Goal: Information Seeking & Learning: Learn about a topic

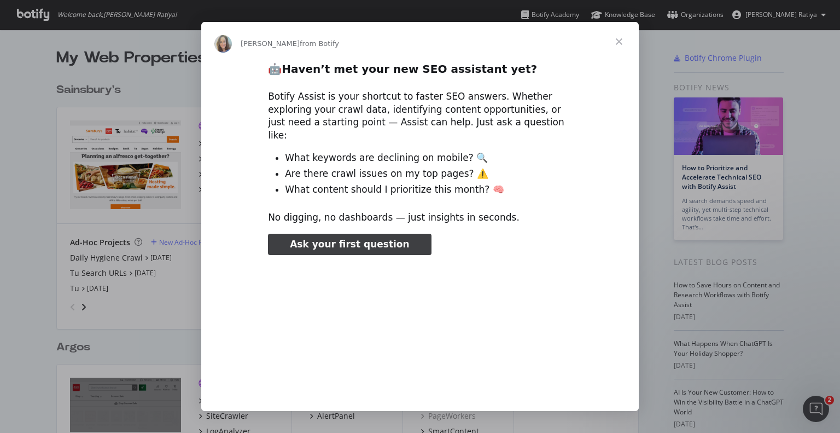
type input "3296666"
click at [619, 43] on span "Close" at bounding box center [618, 41] width 39 height 39
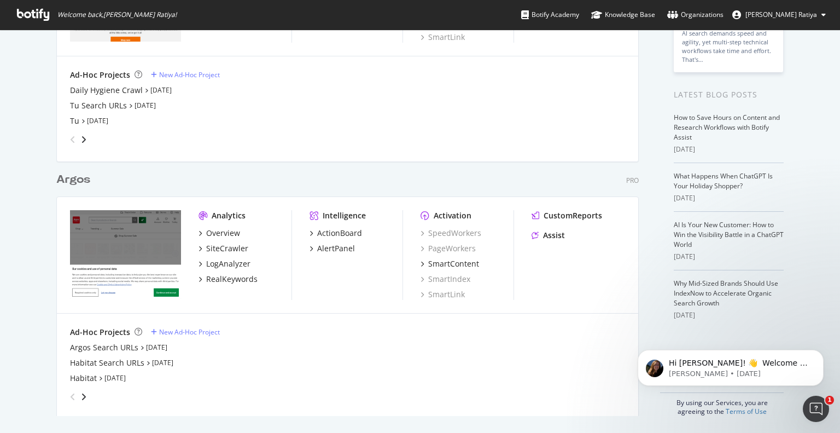
scroll to position [166, 0]
click at [73, 179] on div "Argos" at bounding box center [73, 181] width 34 height 16
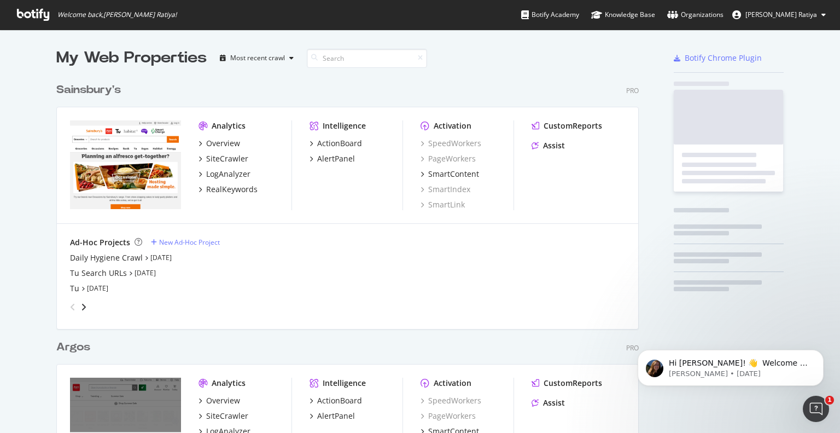
scroll to position [424, 823]
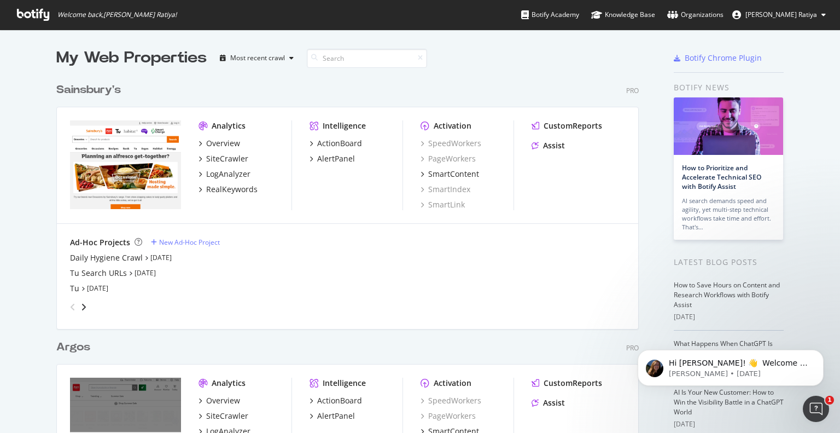
click at [781, 14] on span "[PERSON_NAME] Ratiya" at bounding box center [781, 14] width 72 height 9
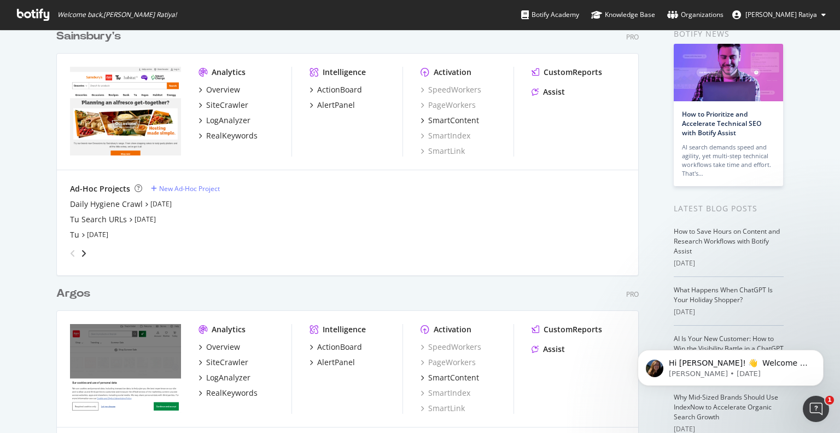
scroll to position [0, 0]
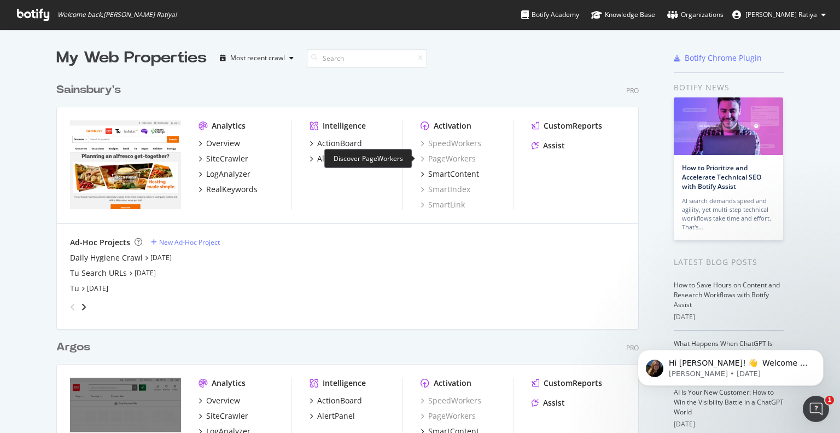
click at [431, 159] on div "PageWorkers" at bounding box center [448, 158] width 55 height 11
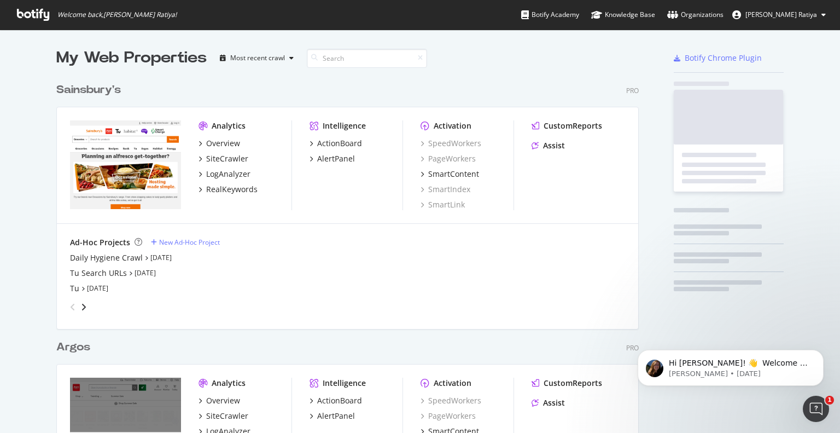
scroll to position [424, 823]
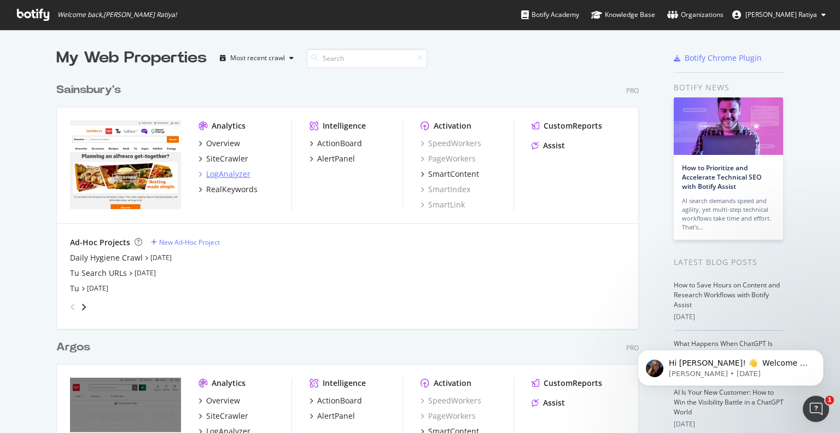
click at [227, 174] on div "LogAnalyzer" at bounding box center [228, 173] width 44 height 11
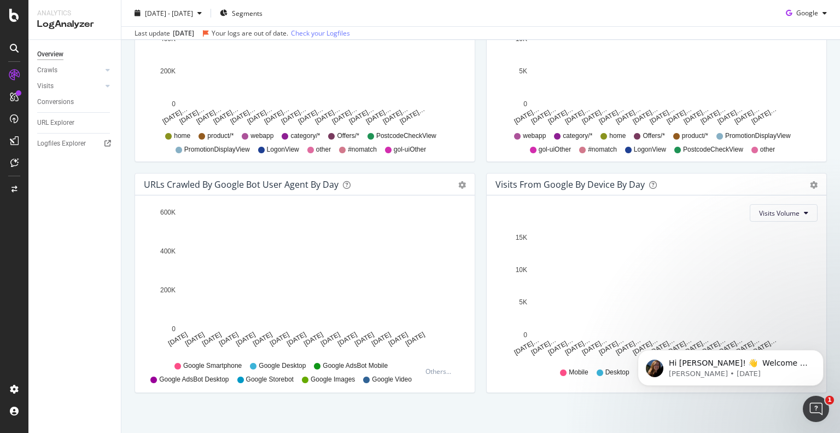
scroll to position [478, 0]
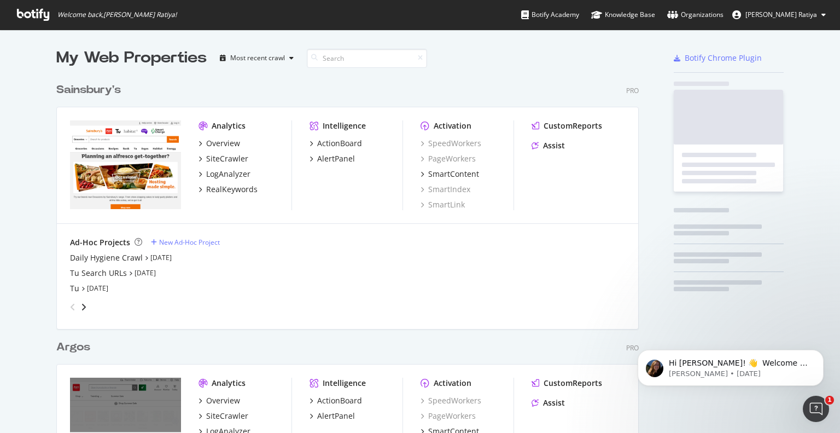
scroll to position [424, 823]
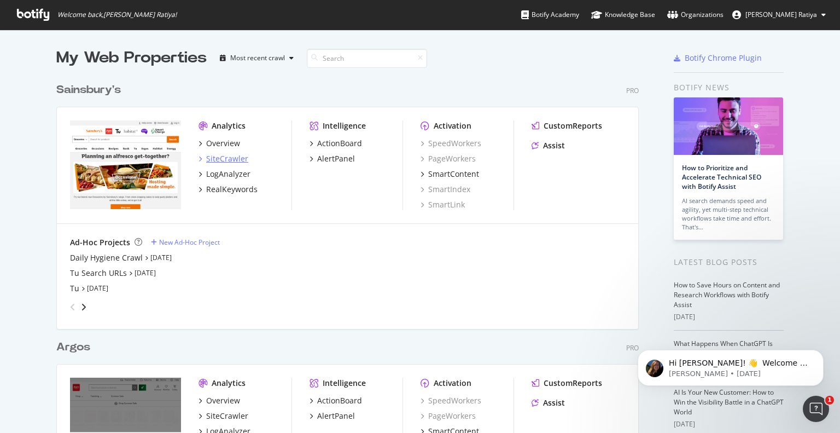
click at [212, 159] on div "SiteCrawler" at bounding box center [227, 158] width 42 height 11
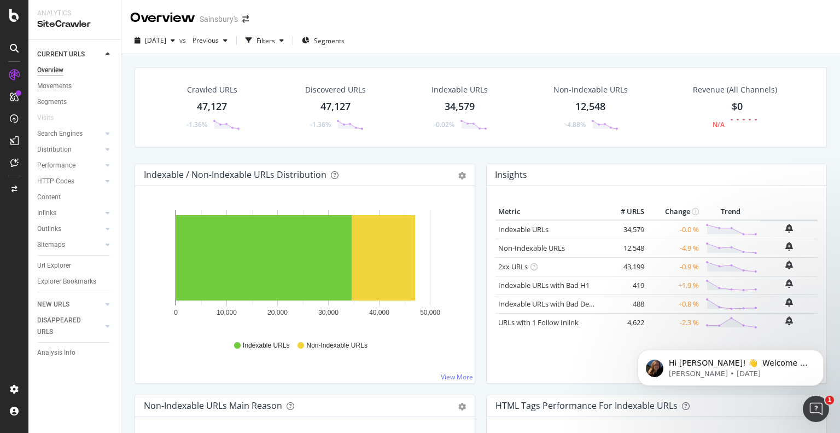
click at [133, 232] on div "Indexable / Non-Indexable URLs Distribution Bar Bar (by Percentage) Table Expor…" at bounding box center [305, 279] width 352 height 231
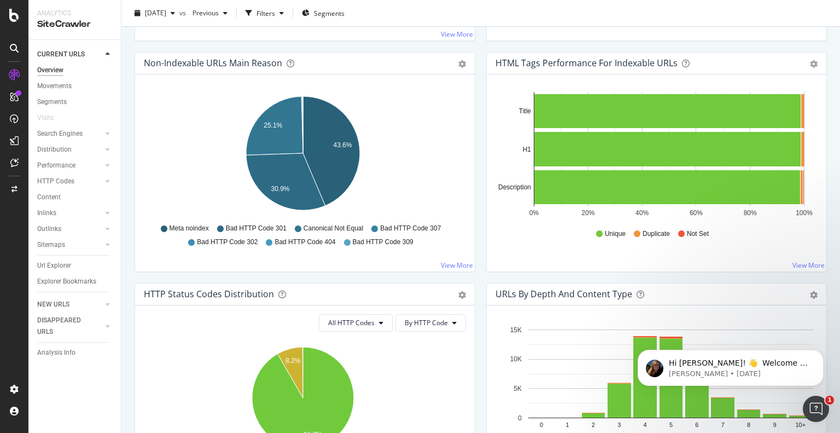
scroll to position [342, 0]
click at [389, 145] on icon "43.6% 25.1% 30.9%" at bounding box center [303, 155] width 318 height 127
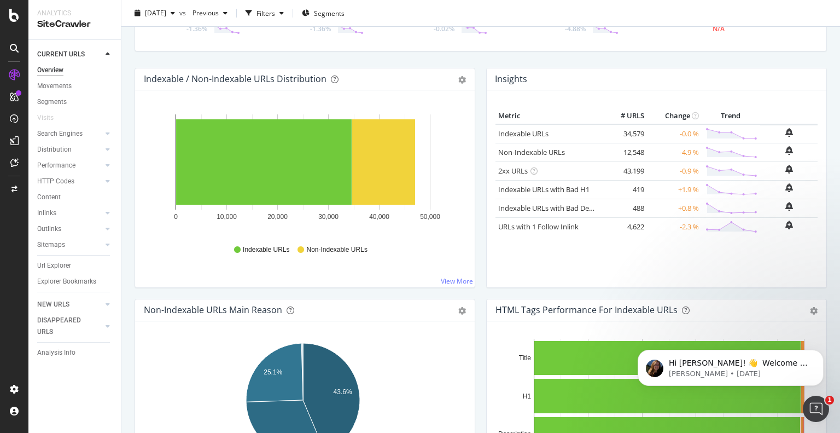
scroll to position [0, 0]
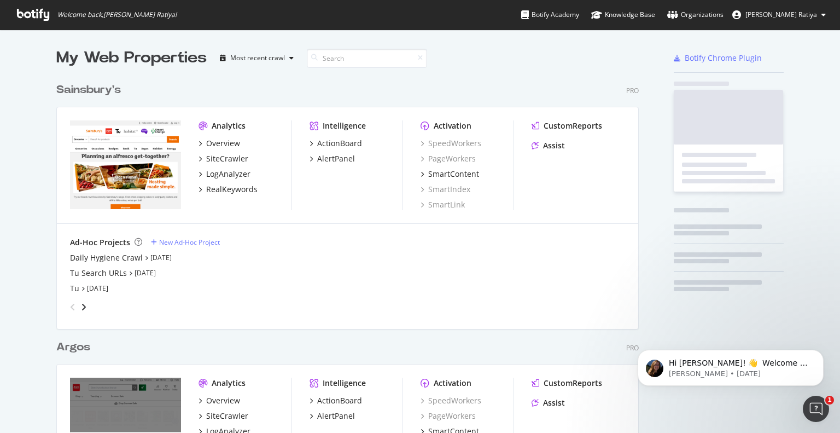
scroll to position [424, 823]
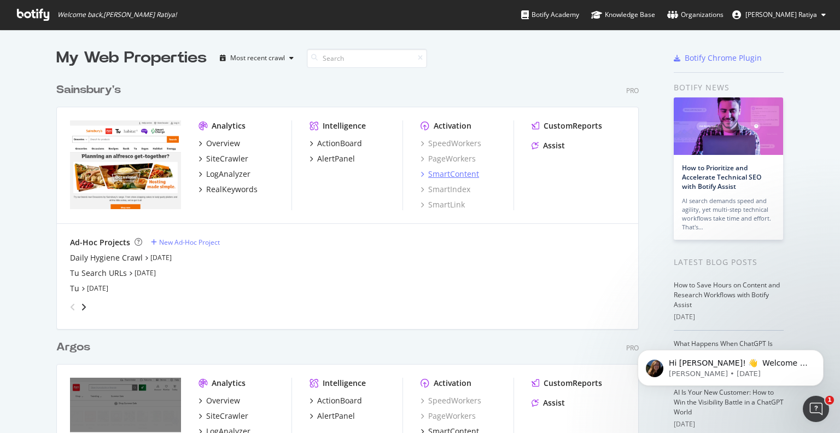
click at [441, 177] on div "SmartContent" at bounding box center [453, 173] width 51 height 11
click at [217, 190] on div "RealKeywords" at bounding box center [231, 189] width 51 height 11
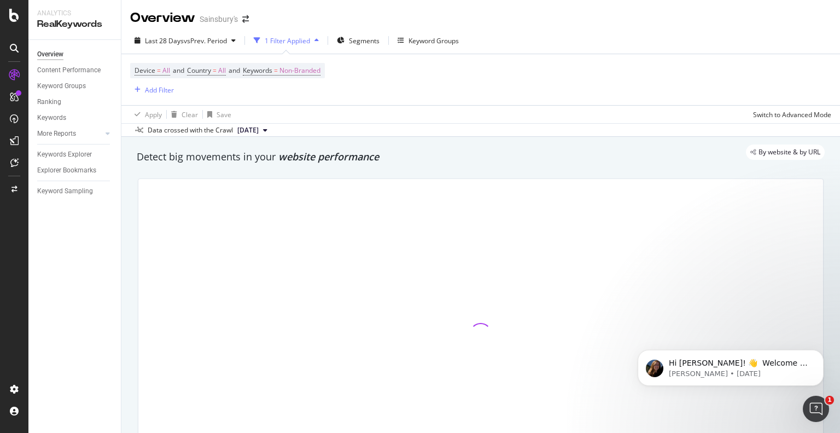
click at [217, 190] on div at bounding box center [480, 334] width 685 height 310
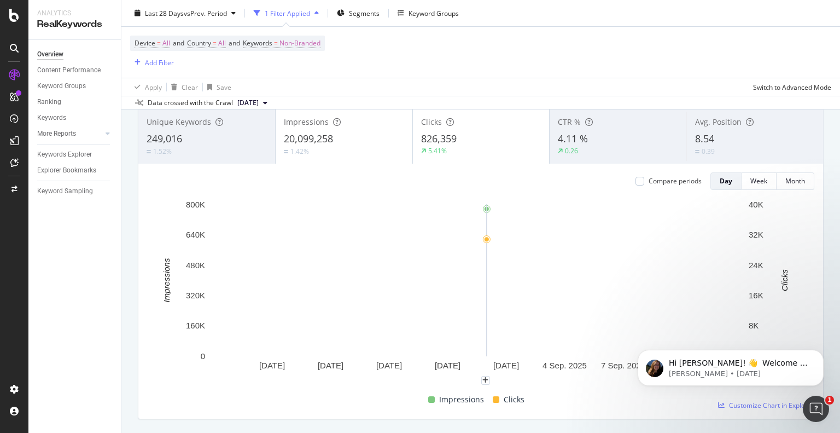
scroll to position [68, 0]
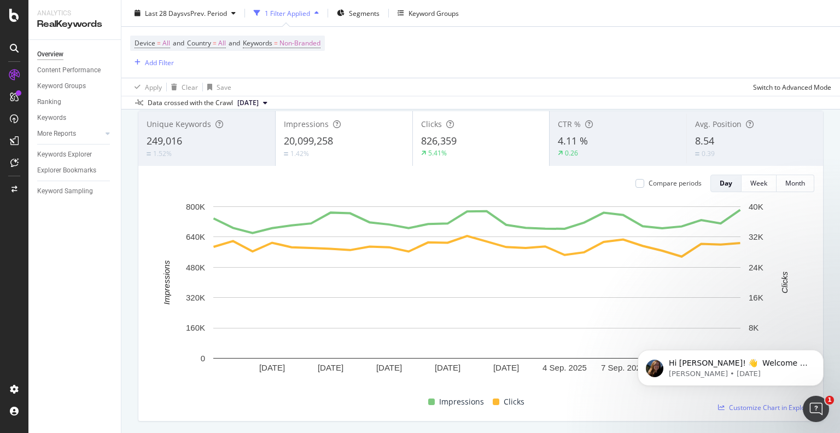
click at [259, 100] on span "[DATE]" at bounding box center [247, 103] width 21 height 10
click at [267, 137] on div "[DATE]" at bounding box center [251, 140] width 31 height 10
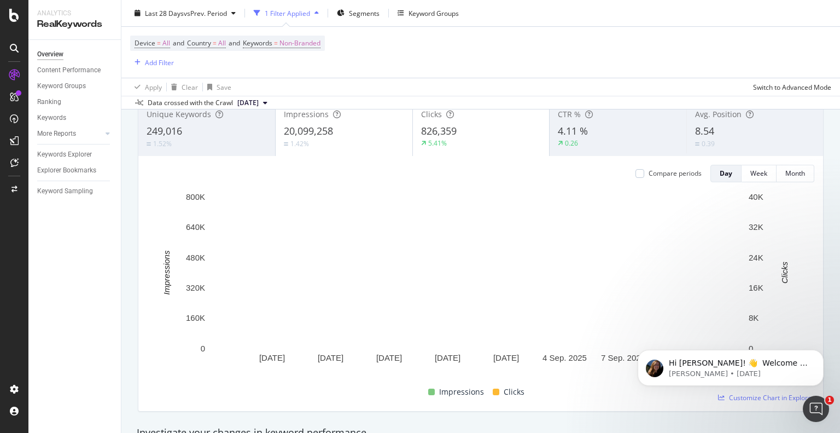
scroll to position [85, 0]
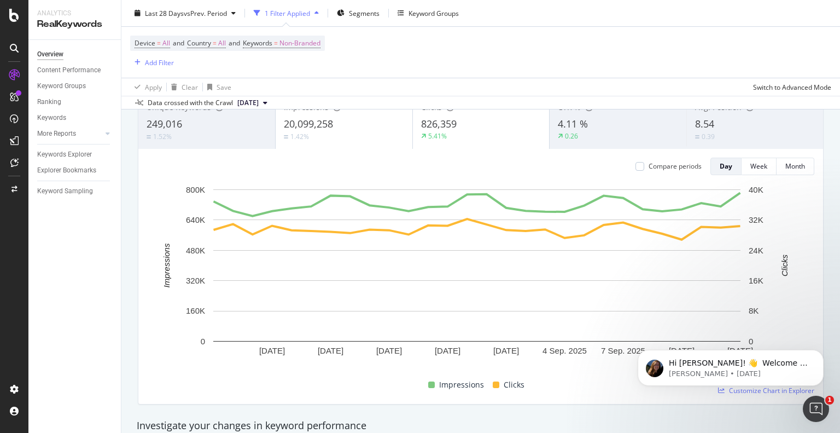
click at [149, 317] on rect "A chart." at bounding box center [476, 279] width 659 height 190
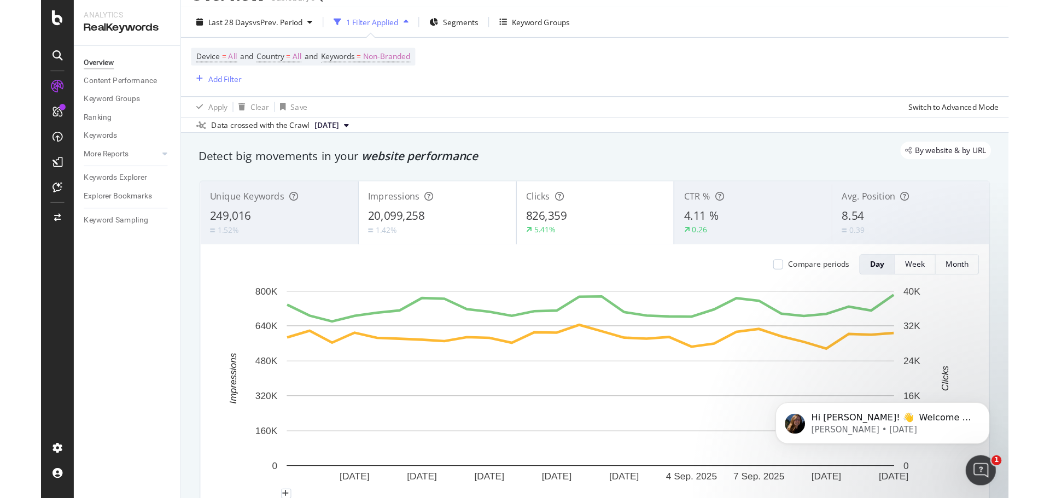
scroll to position [0, 0]
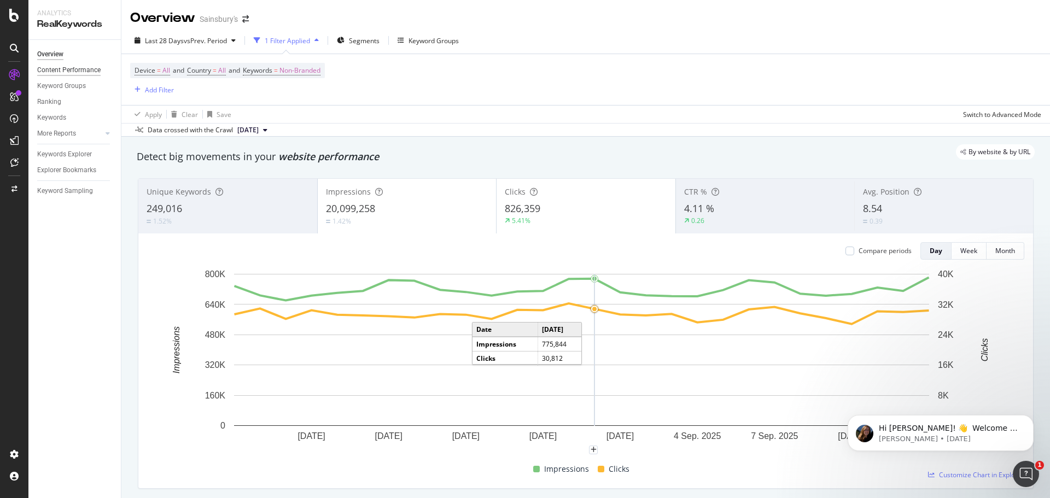
click at [66, 72] on div "Content Performance" at bounding box center [68, 70] width 63 height 11
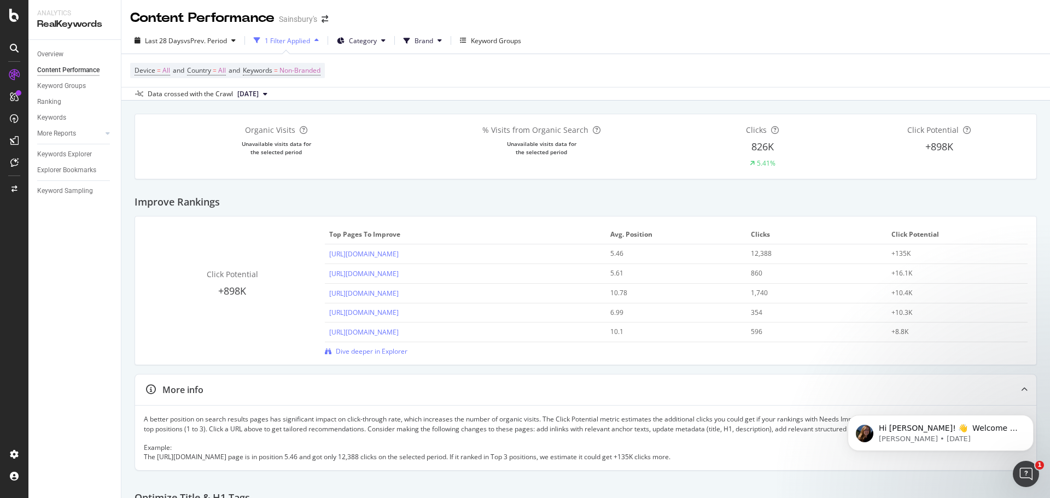
click at [297, 38] on div "1 Filter Applied" at bounding box center [287, 40] width 45 height 9
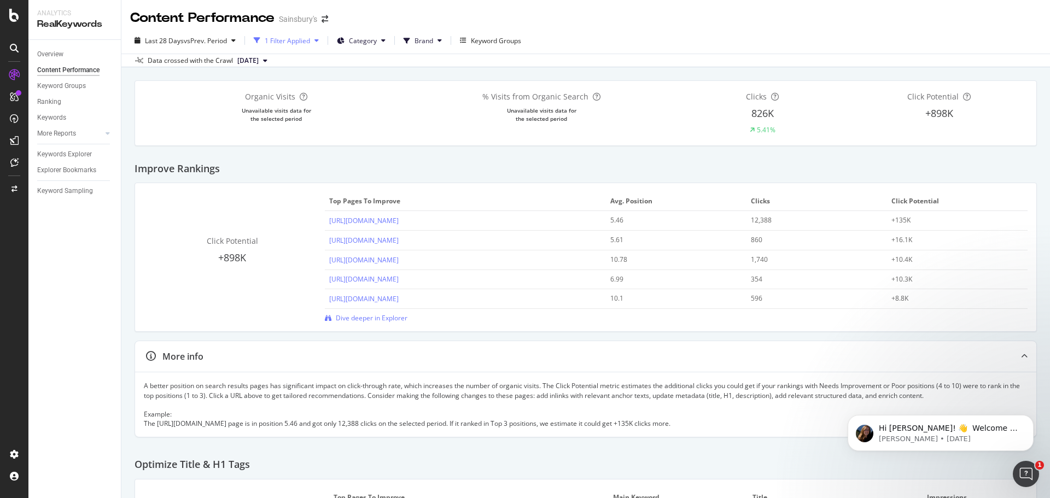
click at [297, 38] on div "1 Filter Applied" at bounding box center [287, 40] width 45 height 9
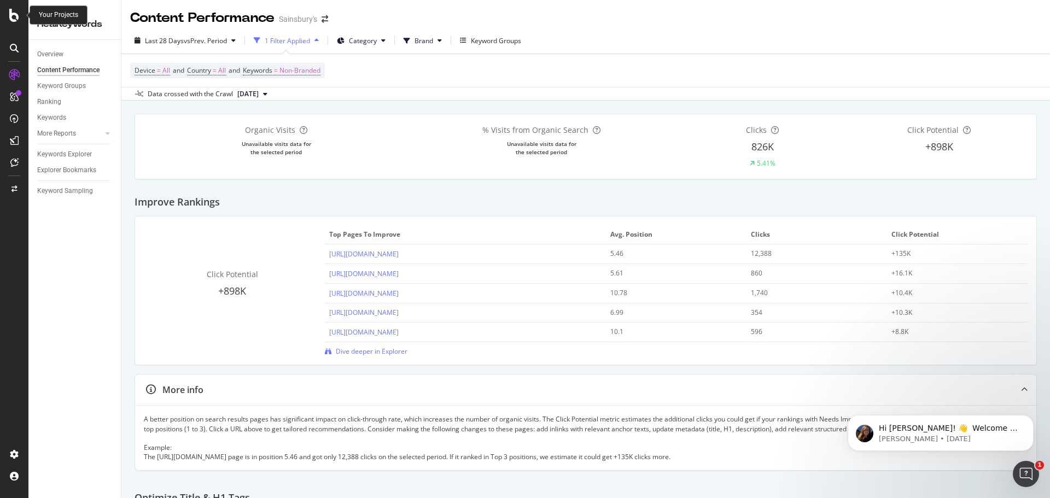
click at [12, 17] on icon at bounding box center [14, 15] width 10 height 13
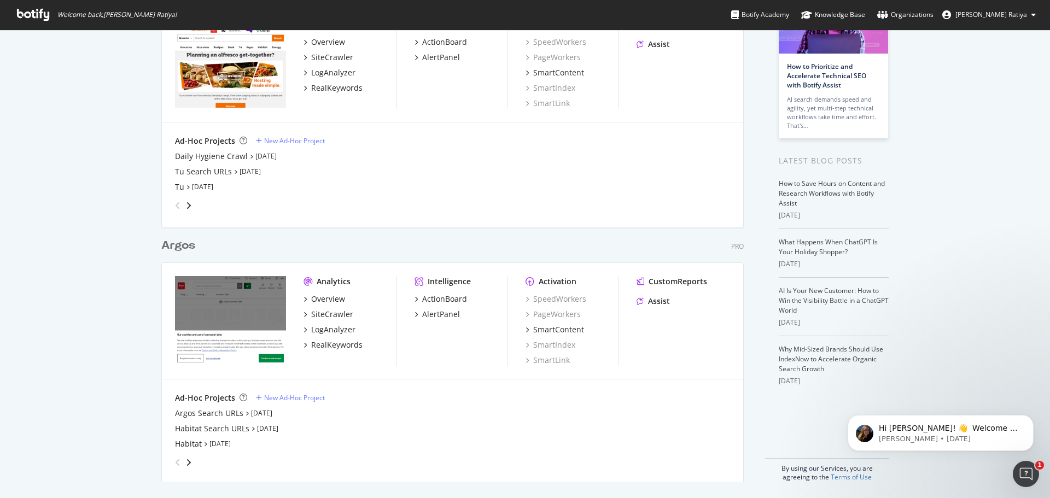
scroll to position [102, 0]
click at [249, 296] on img "grid" at bounding box center [230, 319] width 111 height 89
click at [174, 253] on div "Argos Pro Analytics Overview SiteCrawler LogAnalyzer RealKeywords Intelligence …" at bounding box center [456, 352] width 591 height 257
click at [174, 248] on div "Argos" at bounding box center [178, 245] width 34 height 16
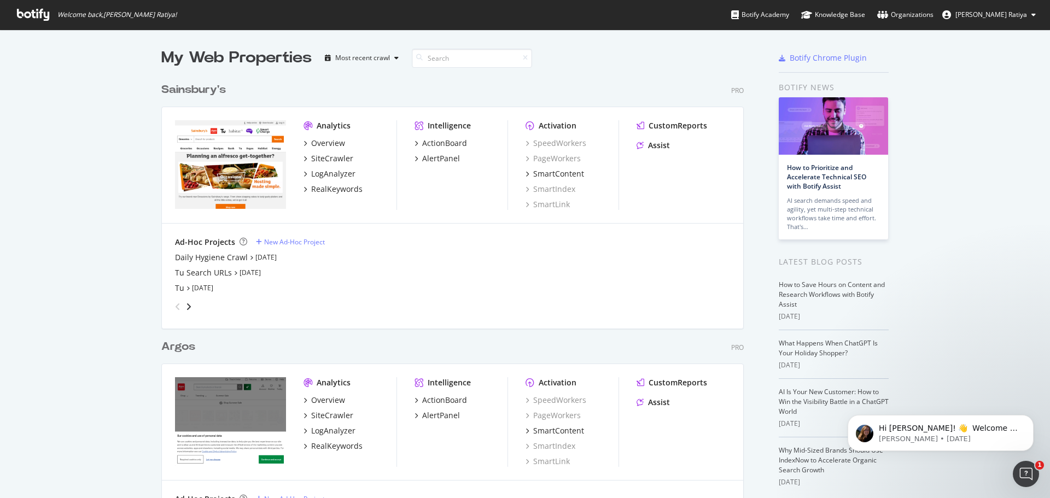
scroll to position [490, 1034]
click at [320, 432] on div "RealKeywords" at bounding box center [336, 446] width 51 height 11
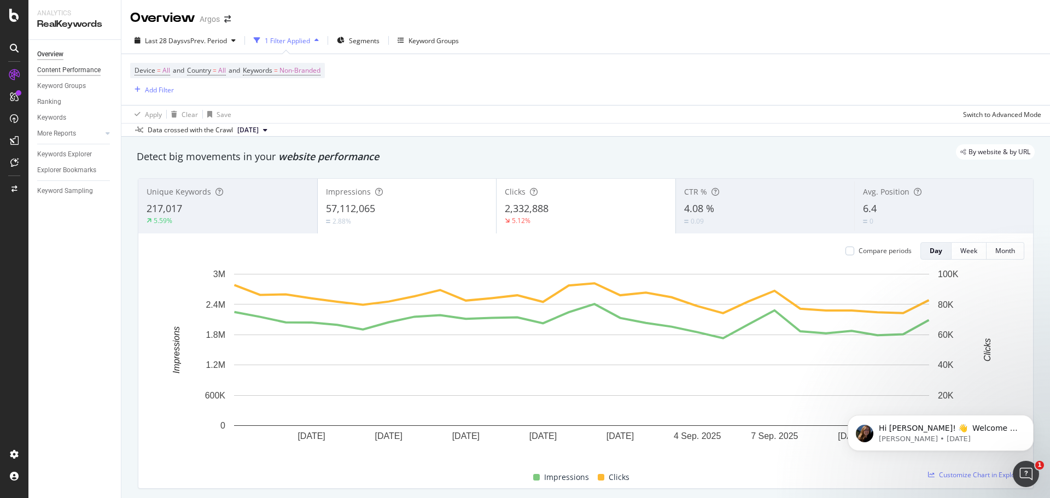
click at [59, 70] on div "Content Performance" at bounding box center [68, 70] width 63 height 11
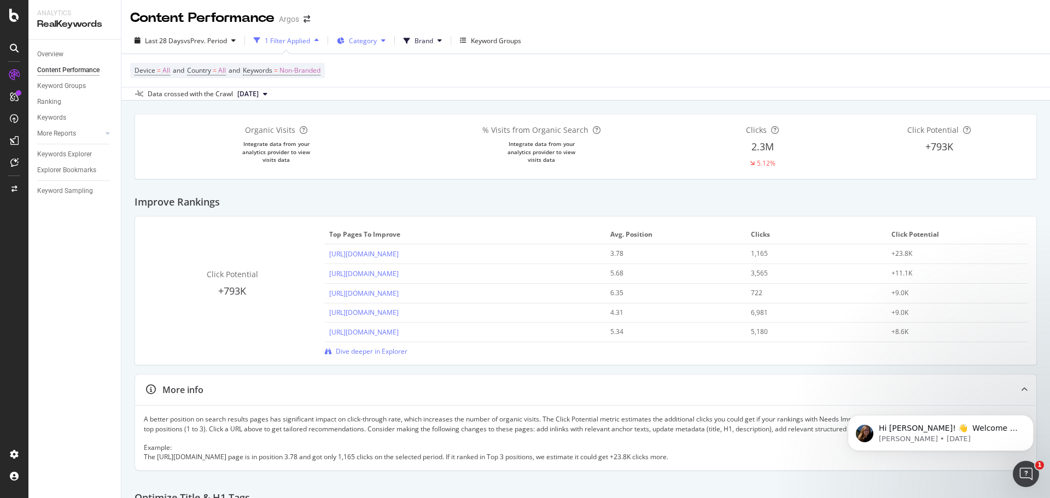
click at [370, 47] on button "Category" at bounding box center [360, 40] width 57 height 17
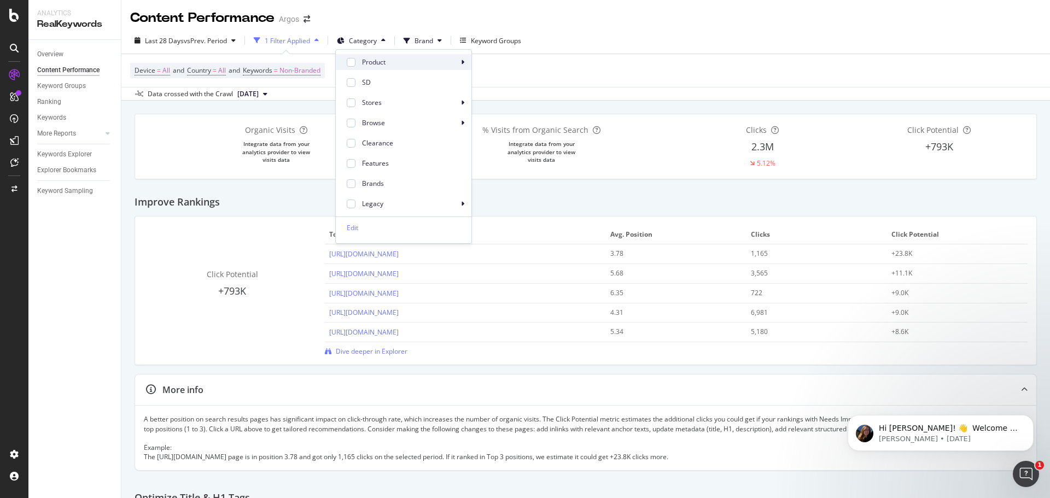
click at [369, 63] on span "Product" at bounding box center [410, 62] width 96 height 10
click at [587, 39] on div "Last 28 Days vs Prev. Period 1 Filter Applied Category Brand Keyword Groups" at bounding box center [585, 43] width 929 height 22
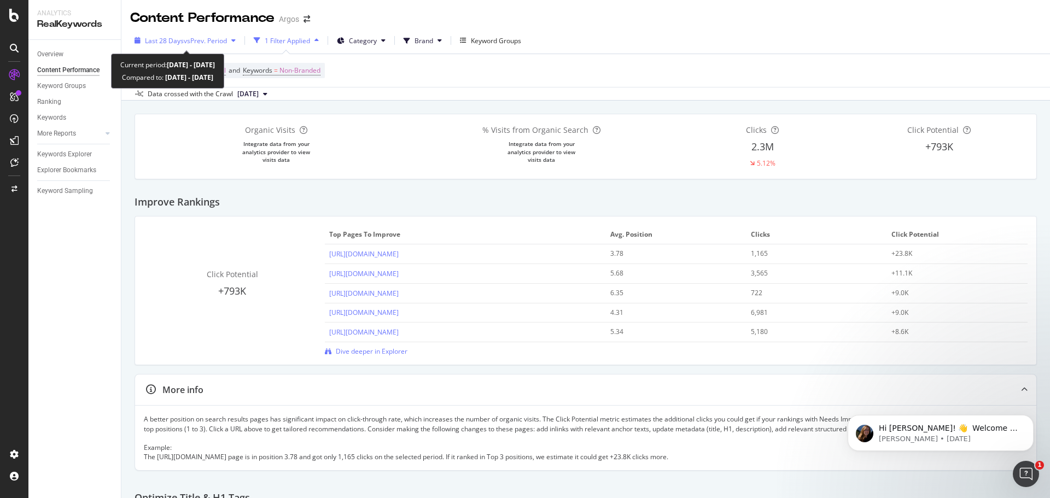
click at [234, 40] on icon "button" at bounding box center [233, 40] width 4 height 7
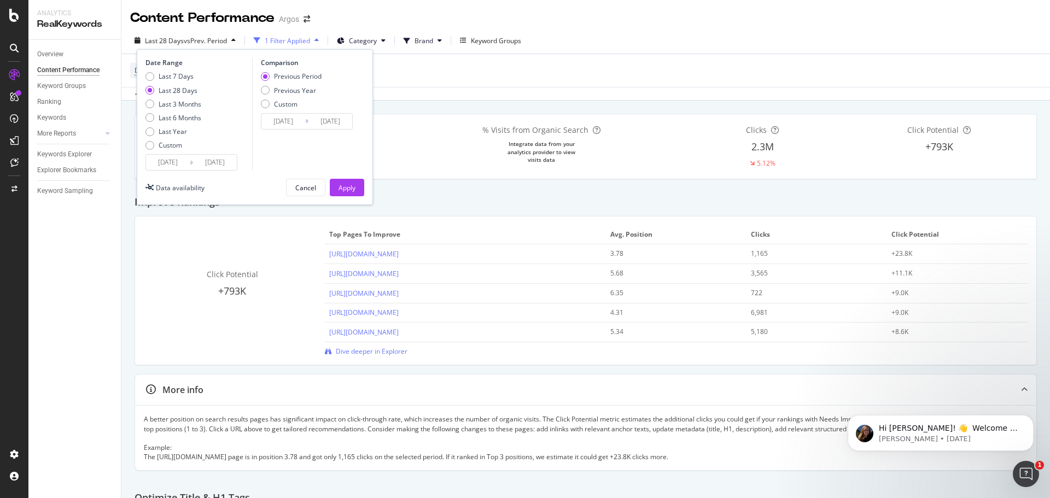
click at [234, 40] on icon "button" at bounding box center [233, 40] width 4 height 7
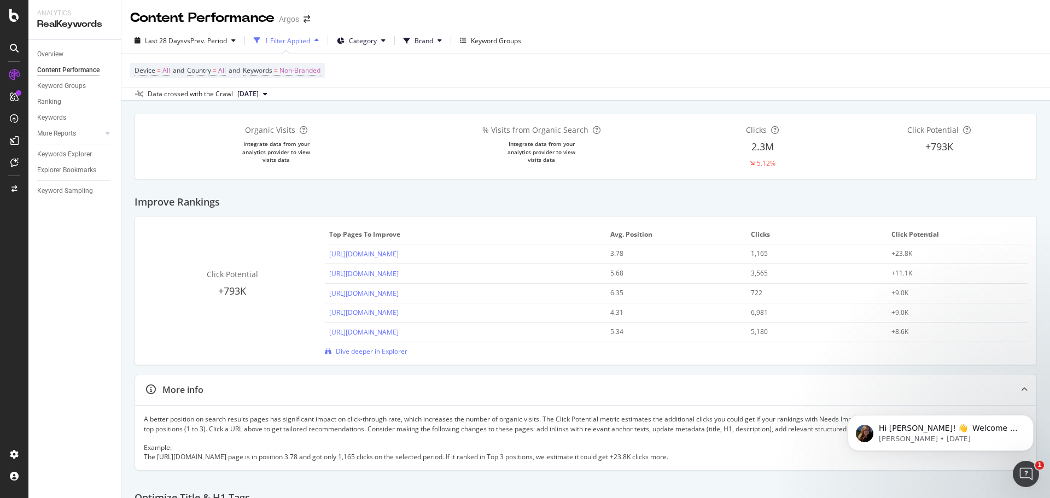
click at [316, 43] on div "button" at bounding box center [316, 40] width 13 height 7
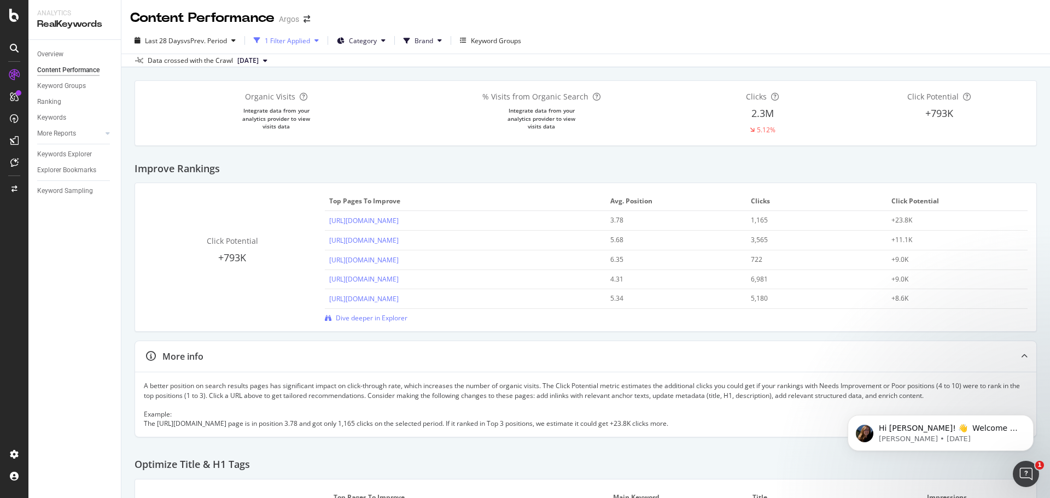
click at [316, 43] on div "button" at bounding box center [316, 40] width 13 height 7
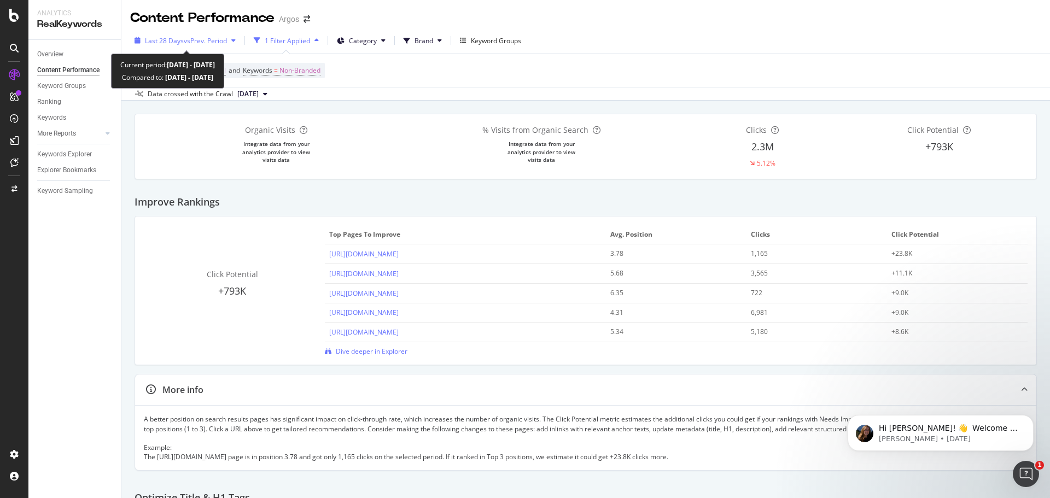
click at [201, 41] on span "vs Prev. Period" at bounding box center [205, 40] width 43 height 9
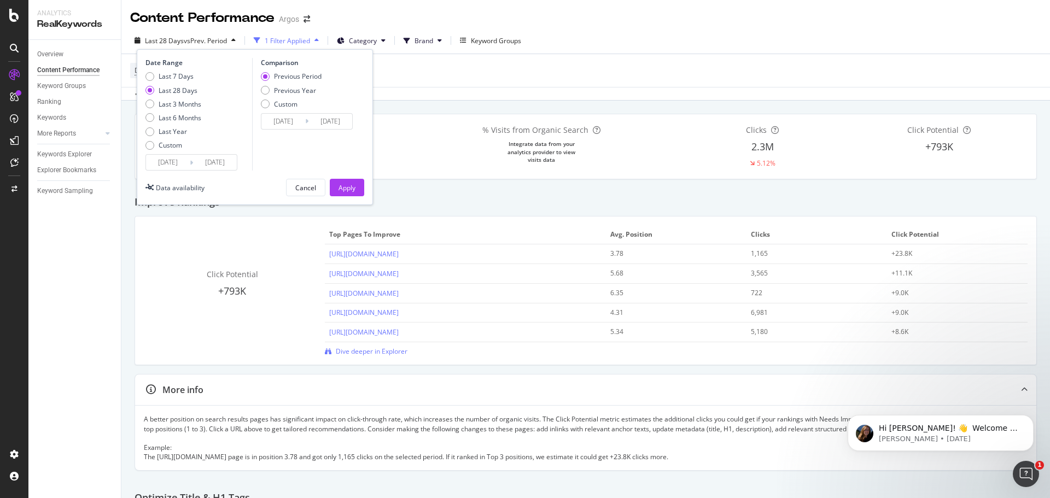
click at [200, 41] on span "vs Prev. Period" at bounding box center [205, 40] width 43 height 9
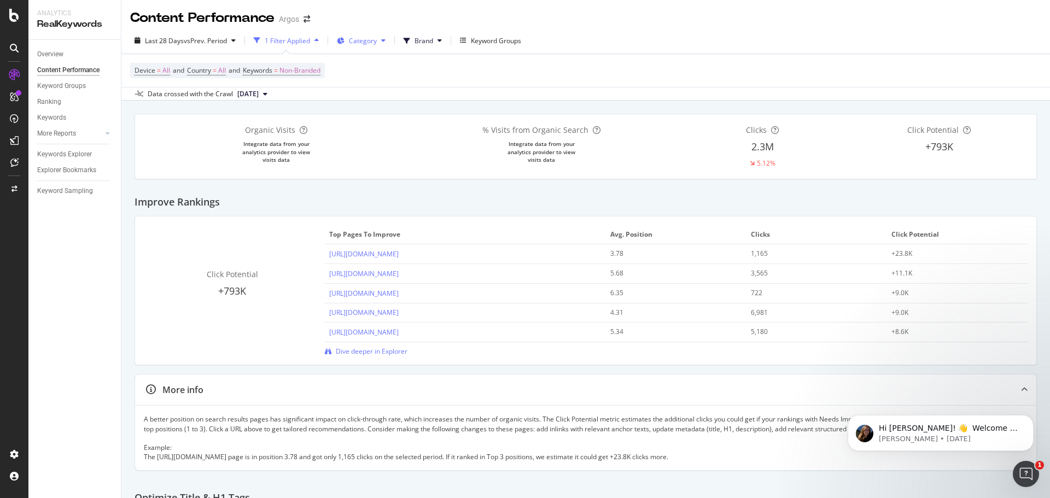
click at [348, 42] on span at bounding box center [343, 40] width 12 height 9
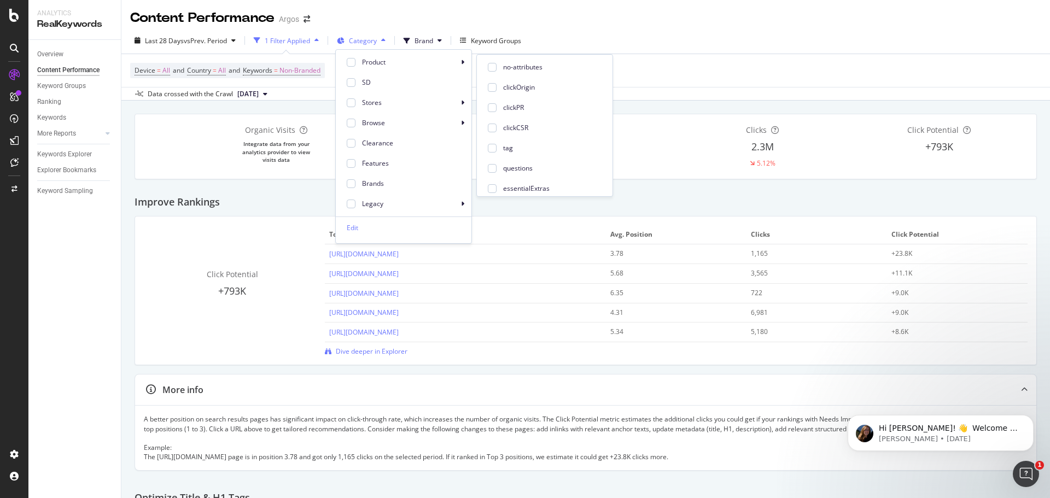
click at [348, 42] on span at bounding box center [343, 40] width 12 height 9
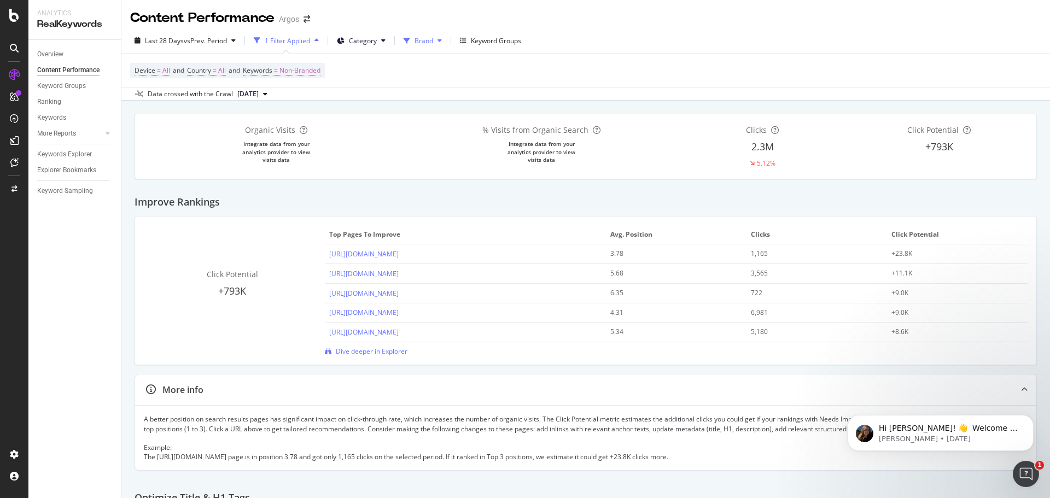
click at [423, 44] on span "Brand" at bounding box center [424, 40] width 19 height 9
click at [46, 149] on div "Keywords Explorer" at bounding box center [64, 154] width 55 height 11
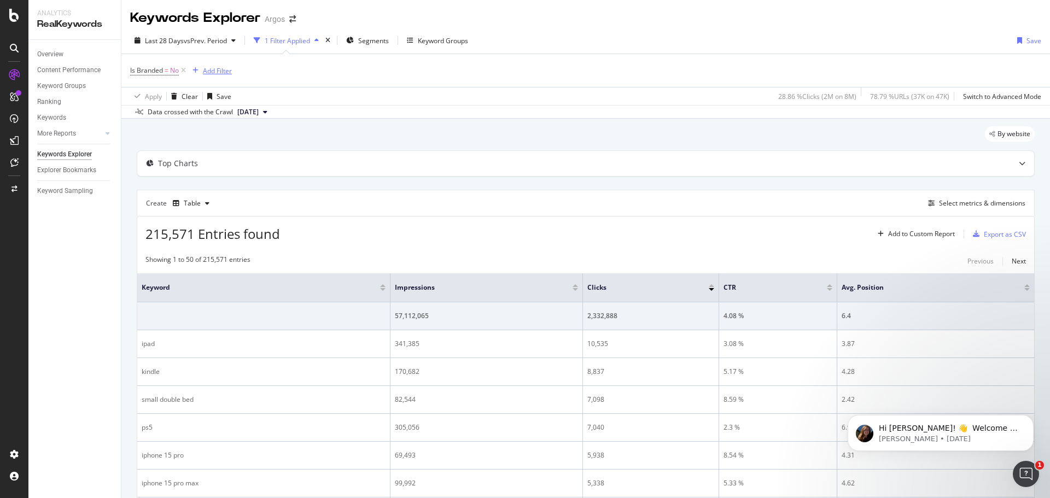
click at [211, 73] on div "Add Filter" at bounding box center [217, 70] width 29 height 9
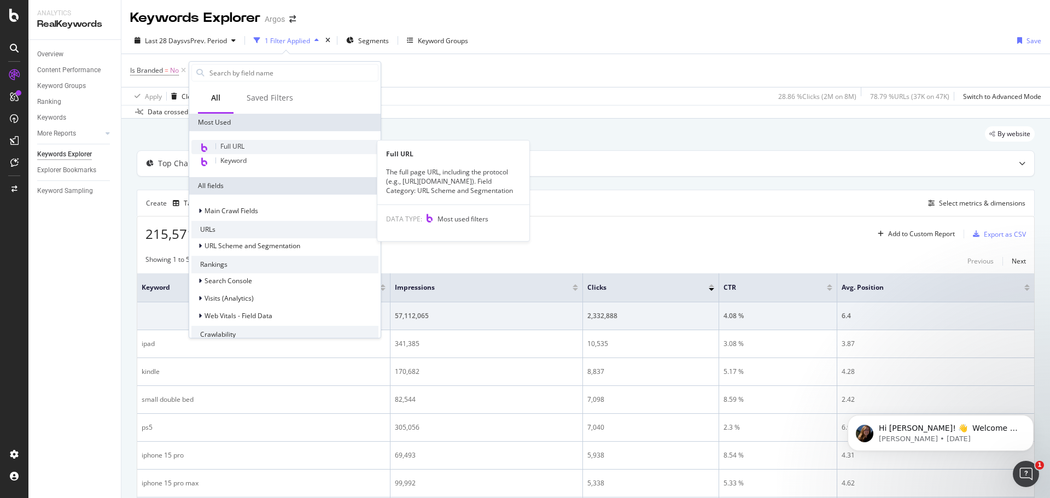
click at [238, 144] on span "Full URL" at bounding box center [232, 146] width 24 height 9
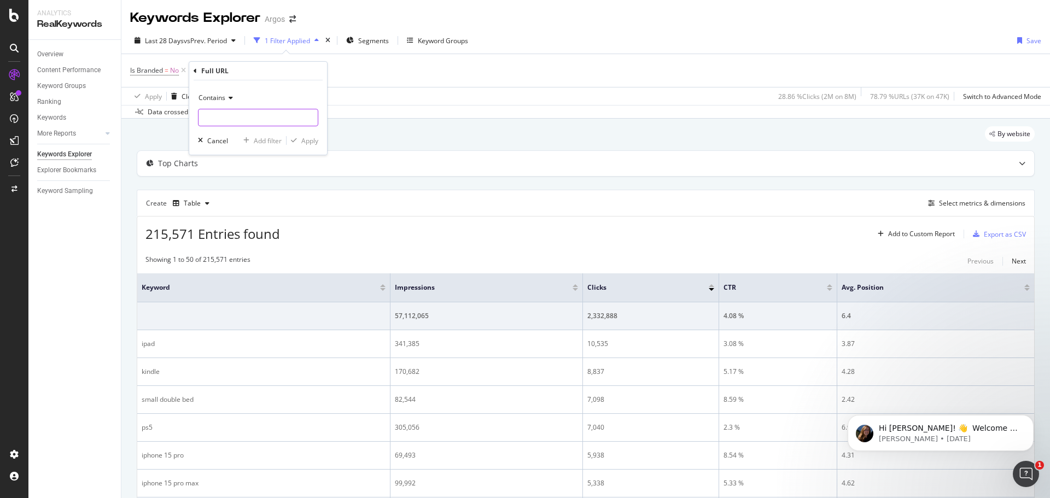
click at [221, 118] on input "text" at bounding box center [258, 117] width 119 height 17
paste input "[URL][DOMAIN_NAME]"
type input "[URL][DOMAIN_NAME]"
click at [302, 141] on div "Apply" at bounding box center [309, 140] width 17 height 9
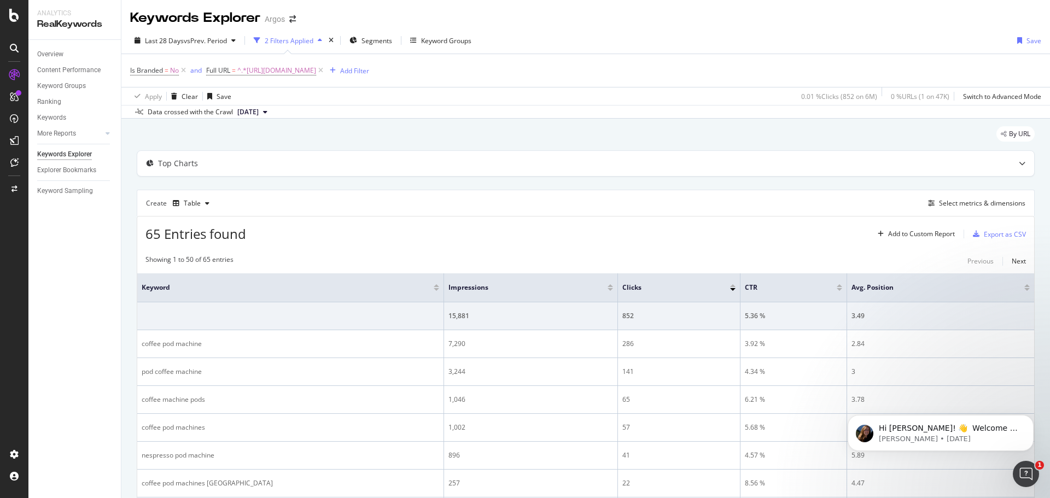
click at [259, 115] on span "[DATE]" at bounding box center [247, 112] width 21 height 10
click at [46, 115] on div "Keywords" at bounding box center [51, 117] width 29 height 11
drag, startPoint x: 66, startPoint y: 229, endPoint x: 60, endPoint y: 231, distance: 6.6
click at [66, 229] on div "SmartContent" at bounding box center [64, 225] width 48 height 11
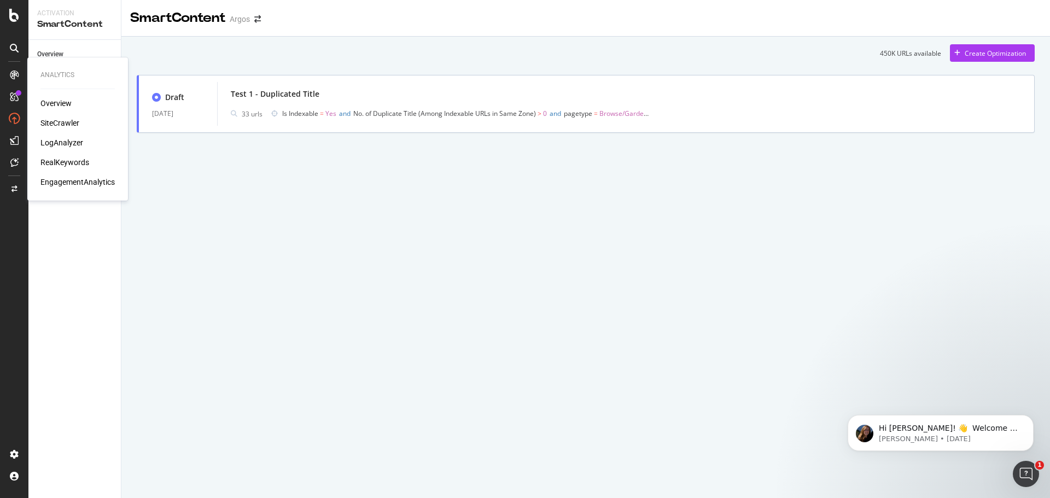
click at [60, 145] on div "LogAnalyzer" at bounding box center [61, 142] width 43 height 11
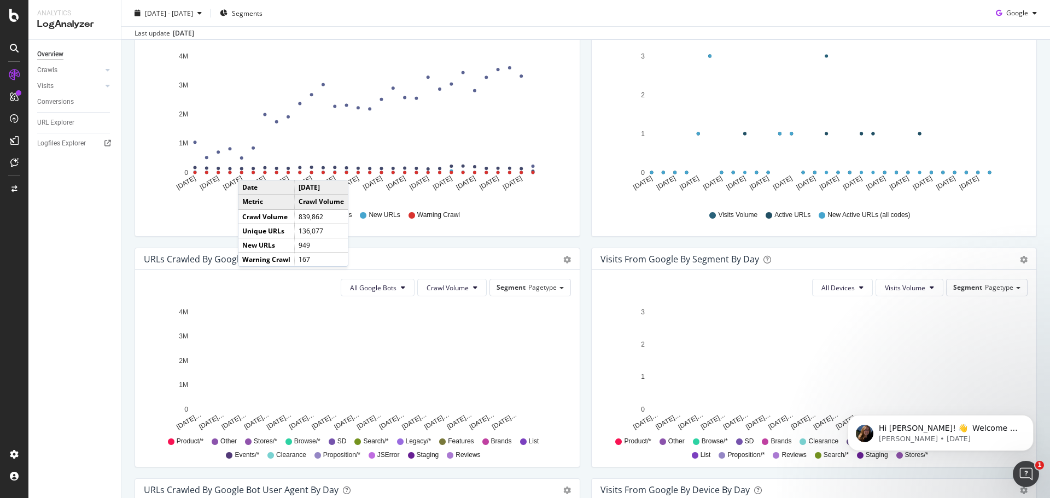
scroll to position [219, 0]
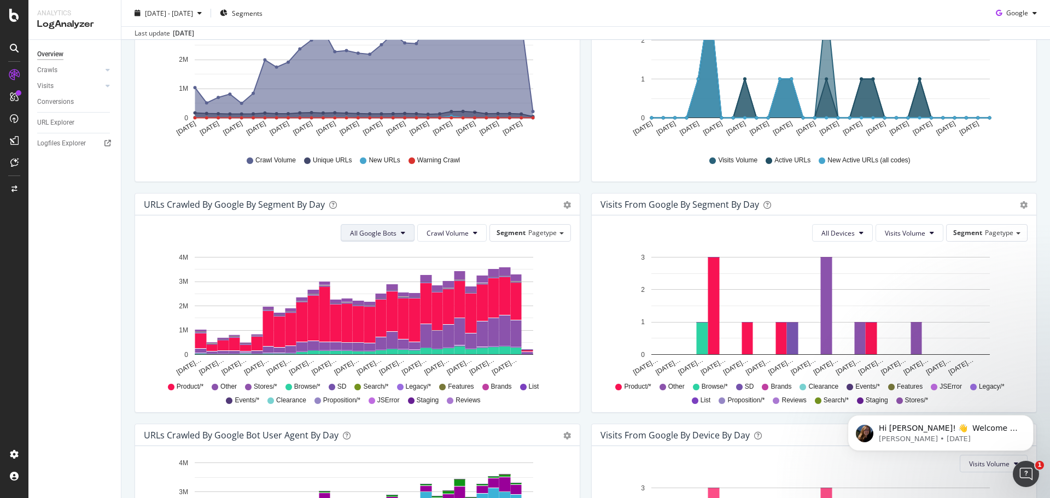
click at [370, 232] on span "All Google Bots" at bounding box center [373, 233] width 46 height 9
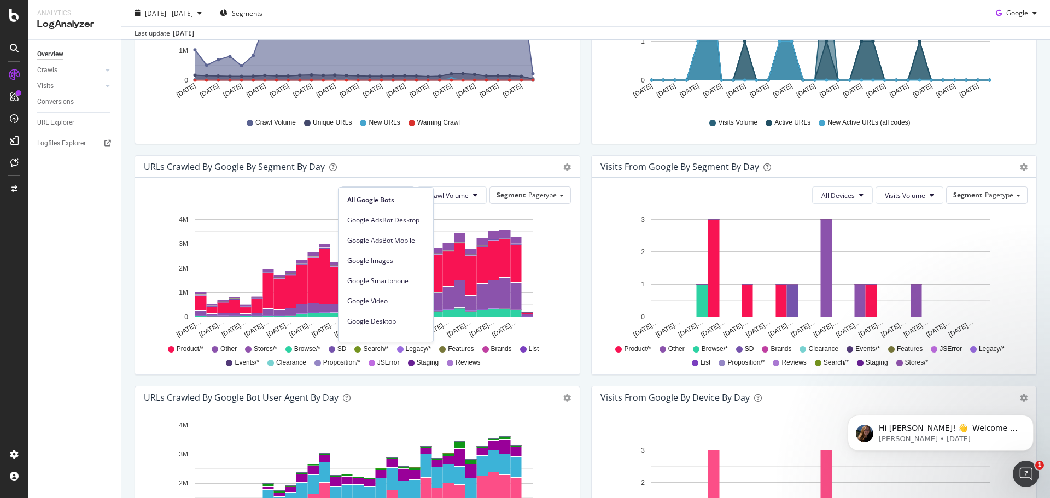
scroll to position [273, 0]
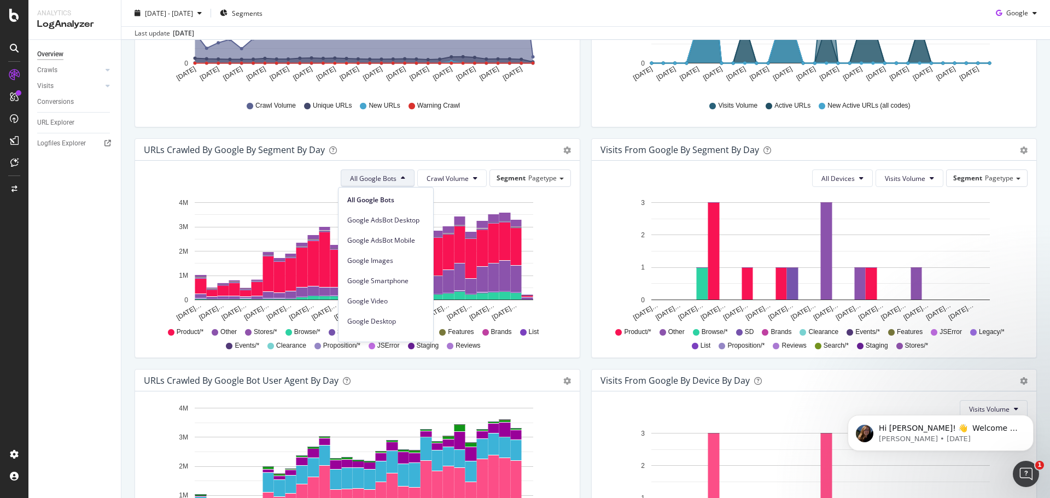
click at [369, 180] on span "All Google Bots" at bounding box center [373, 178] width 46 height 9
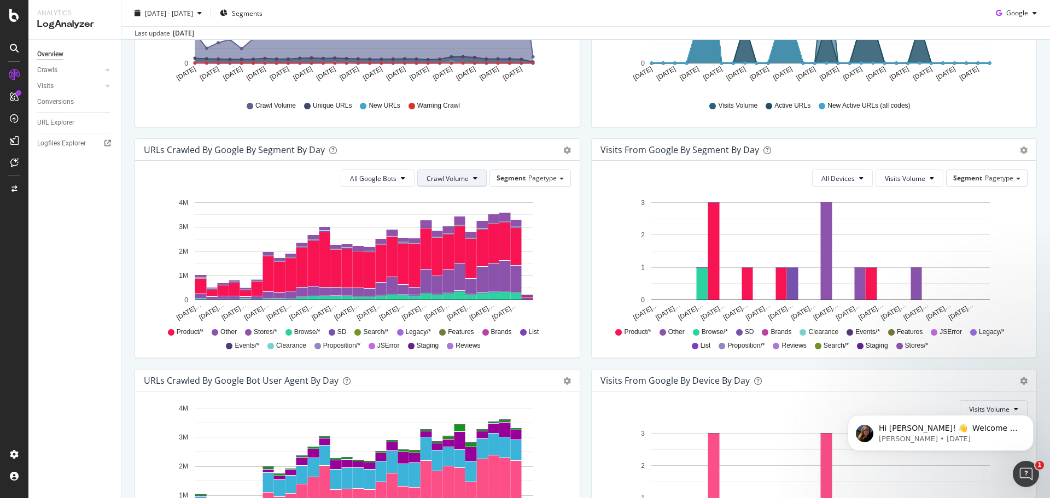
click at [430, 179] on span "Crawl Volume" at bounding box center [448, 178] width 42 height 9
click at [139, 211] on div "All Google Bots Crawl Volume Segment Pagetype Hold CTRL while clicking to filte…" at bounding box center [357, 259] width 445 height 197
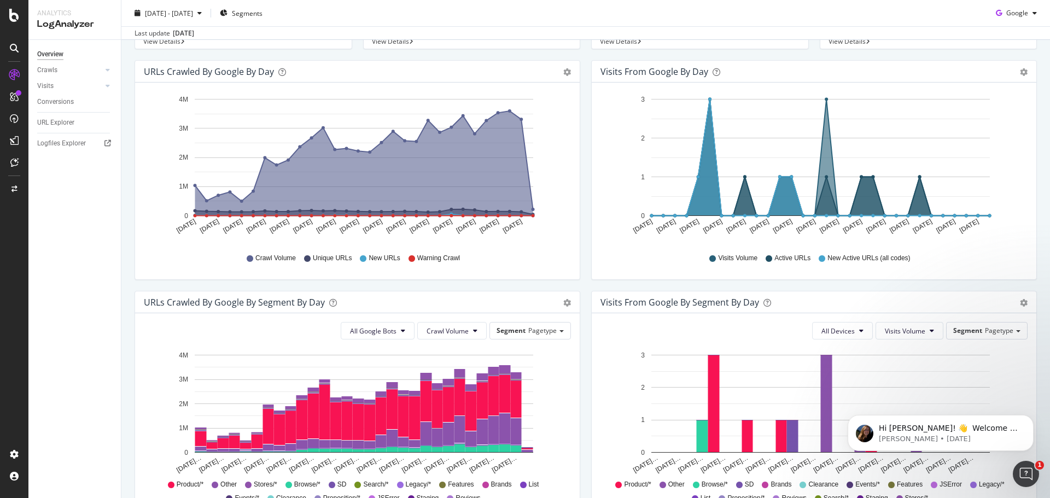
scroll to position [85, 0]
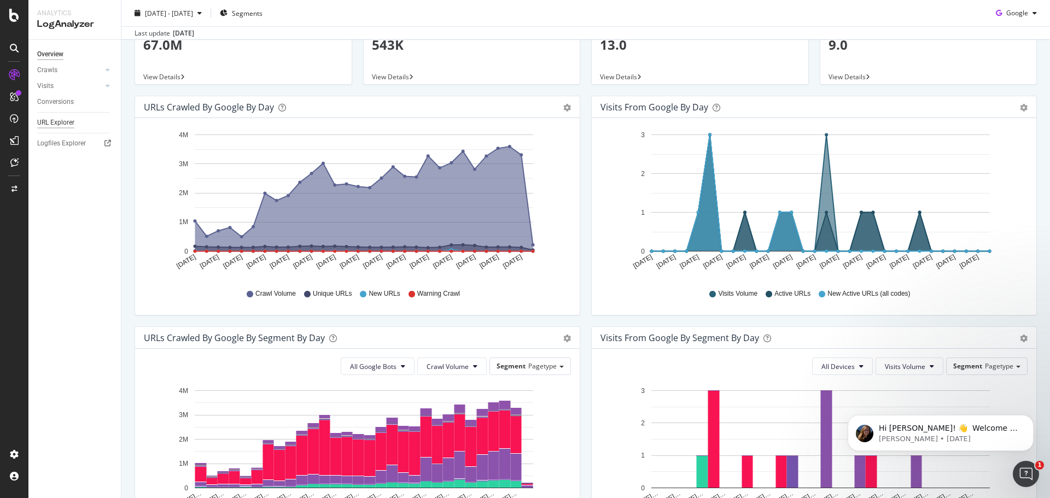
click at [56, 120] on div "URL Explorer" at bounding box center [55, 122] width 37 height 11
